Goal: Task Accomplishment & Management: Complete application form

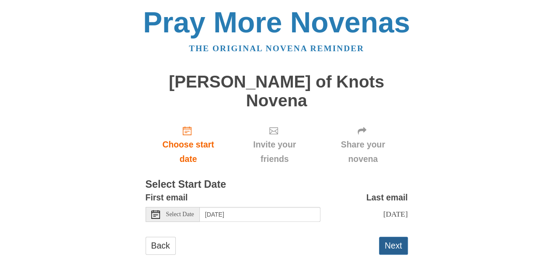
click at [384, 237] on button "Next" at bounding box center [393, 246] width 29 height 18
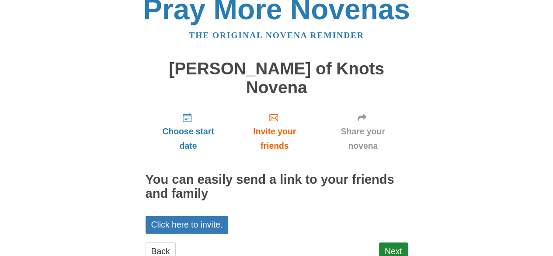
scroll to position [24, 0]
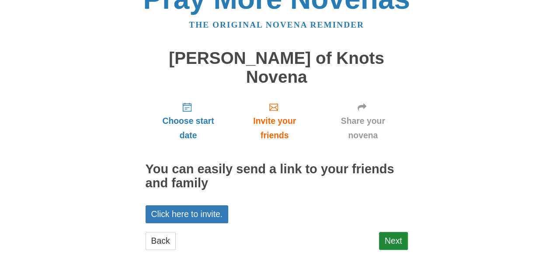
click at [378, 232] on div "Back Next" at bounding box center [277, 245] width 262 height 26
click at [388, 232] on link "Next" at bounding box center [393, 241] width 29 height 18
